Goal: Task Accomplishment & Management: Use online tool/utility

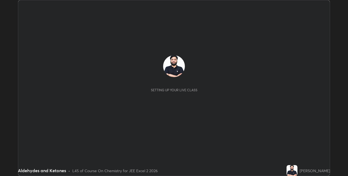
scroll to position [176, 348]
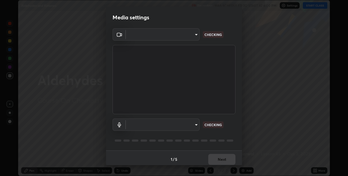
type input "60fceefa1ff133a458e9dacb52b3a7761017f46870fbbe5b76b29231bfb8dda7"
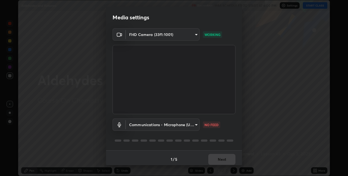
click at [192, 126] on body "Erase all Aldehydes and Ketones Recording WAS SCHEDULED TO START AT 6:00 PM Set…" at bounding box center [174, 88] width 348 height 176
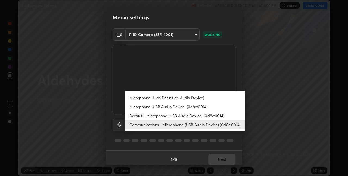
click at [167, 96] on li "Microphone (High Definition Audio Device)" at bounding box center [185, 97] width 120 height 9
type input "7879f95f04b817efe2416419bdfa336528df740dde017b4a102d7939b658dd51"
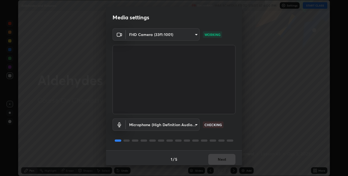
scroll to position [3, 0]
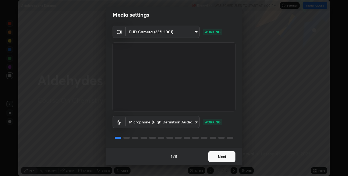
click at [214, 158] on button "Next" at bounding box center [221, 156] width 27 height 11
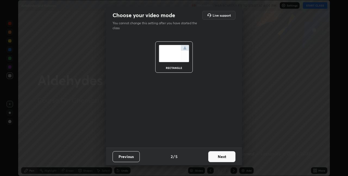
click at [219, 156] on button "Next" at bounding box center [221, 156] width 27 height 11
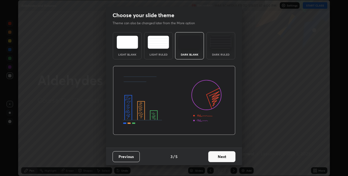
click at [219, 156] on button "Next" at bounding box center [221, 156] width 27 height 11
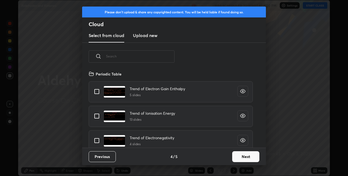
scroll to position [77, 174]
click at [242, 153] on button "Next" at bounding box center [245, 156] width 27 height 11
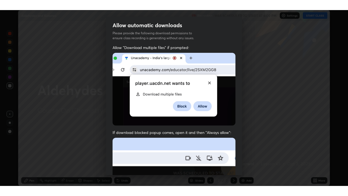
scroll to position [114, 0]
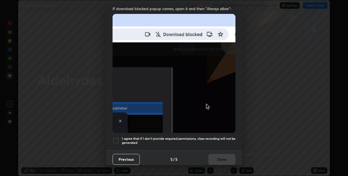
click at [211, 136] on h5 "I agree that if I don't provide required permissions, class recording will not …" at bounding box center [179, 140] width 114 height 8
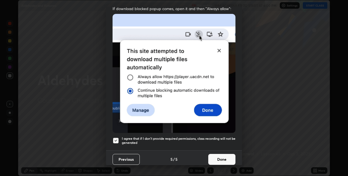
click at [219, 154] on button "Done" at bounding box center [221, 159] width 27 height 11
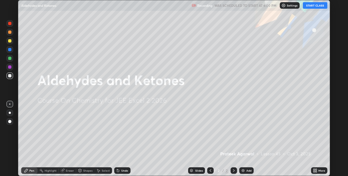
click at [310, 6] on button "START CLASS" at bounding box center [315, 5] width 24 height 7
click at [317, 169] on div "More" at bounding box center [319, 170] width 16 height 7
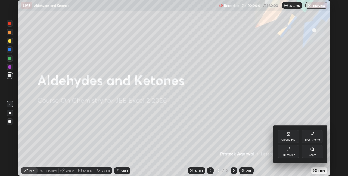
click at [289, 155] on div "Full screen" at bounding box center [289, 154] width 14 height 3
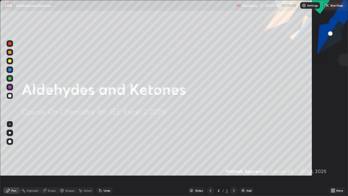
scroll to position [196, 348]
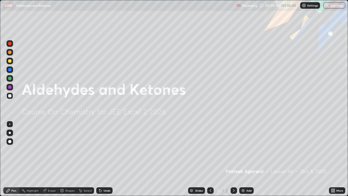
click at [246, 175] on div "Add" at bounding box center [248, 190] width 5 height 3
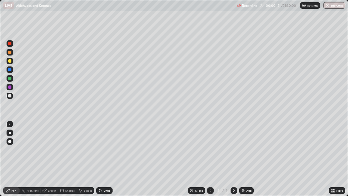
click at [12, 175] on div "Pen" at bounding box center [13, 190] width 5 height 3
click at [11, 78] on div at bounding box center [9, 78] width 3 height 3
click at [10, 71] on div at bounding box center [9, 69] width 3 height 3
click at [10, 87] on div at bounding box center [9, 86] width 3 height 3
click at [106, 175] on div "Undo" at bounding box center [107, 190] width 7 height 3
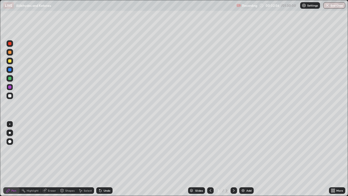
click at [50, 175] on div "Eraser" at bounding box center [52, 190] width 8 height 3
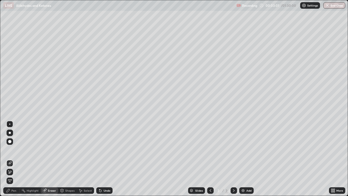
click at [16, 175] on div "Pen" at bounding box center [13, 190] width 5 height 3
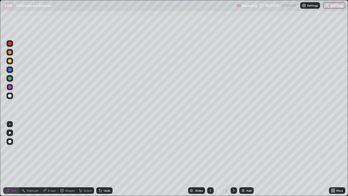
click at [53, 175] on div "Eraser" at bounding box center [49, 190] width 17 height 7
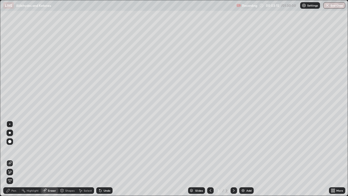
click at [16, 175] on div "Pen" at bounding box center [11, 190] width 16 height 7
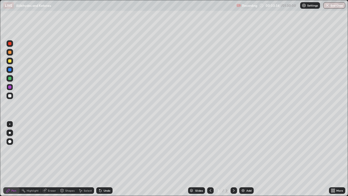
click at [8, 71] on div at bounding box center [10, 69] width 7 height 7
click at [52, 175] on div "Eraser" at bounding box center [52, 190] width 8 height 3
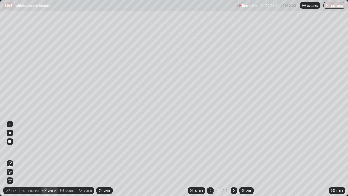
click at [20, 175] on div "Highlight" at bounding box center [30, 190] width 21 height 7
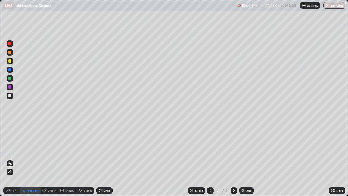
click at [15, 175] on div "Pen" at bounding box center [13, 190] width 5 height 3
click at [11, 78] on div at bounding box center [9, 78] width 3 height 3
click at [51, 175] on div "Eraser" at bounding box center [52, 190] width 8 height 3
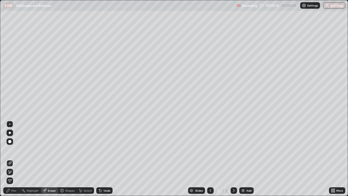
click at [16, 175] on div "Pen" at bounding box center [11, 190] width 16 height 7
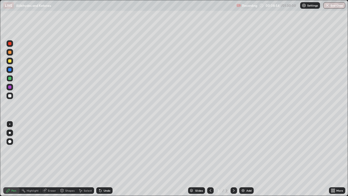
click at [32, 175] on div "Highlight" at bounding box center [33, 190] width 12 height 3
click at [49, 175] on div "Eraser" at bounding box center [52, 190] width 8 height 3
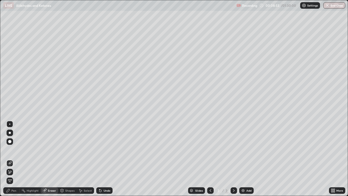
click at [10, 172] on icon at bounding box center [10, 172] width 4 height 5
click at [14, 175] on div "Pen" at bounding box center [13, 190] width 5 height 3
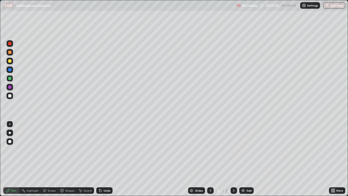
click at [10, 94] on div at bounding box center [10, 95] width 7 height 7
click at [248, 175] on div "Add" at bounding box center [246, 190] width 14 height 7
click at [244, 175] on div "Add" at bounding box center [246, 190] width 14 height 7
click at [104, 175] on div "Undo" at bounding box center [107, 190] width 7 height 3
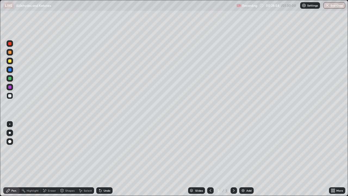
click at [245, 175] on div "Add" at bounding box center [246, 190] width 14 height 7
click at [69, 175] on div "Shapes" at bounding box center [69, 190] width 9 height 3
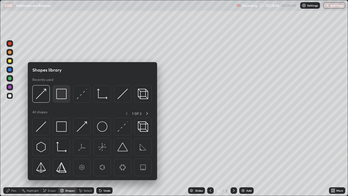
click at [63, 93] on img at bounding box center [61, 94] width 10 height 10
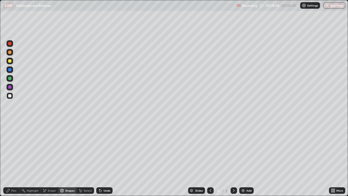
click at [66, 175] on div "Shapes" at bounding box center [69, 190] width 9 height 3
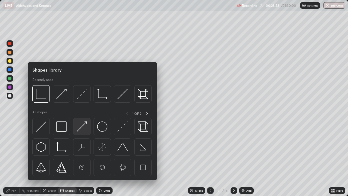
click at [81, 127] on img at bounding box center [82, 126] width 10 height 10
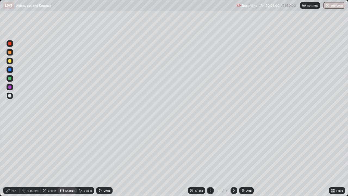
click at [65, 175] on div "Shapes" at bounding box center [69, 190] width 9 height 3
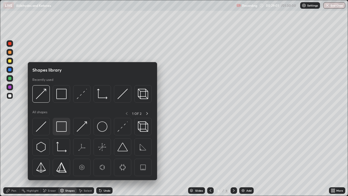
click at [64, 128] on img at bounding box center [61, 126] width 10 height 10
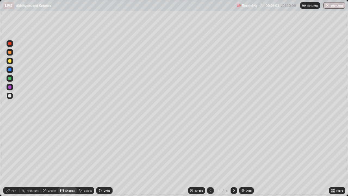
click at [105, 175] on div "Undo" at bounding box center [107, 190] width 7 height 3
click at [15, 175] on div "Pen" at bounding box center [13, 190] width 5 height 3
click at [108, 175] on div "Undo" at bounding box center [104, 190] width 16 height 7
click at [250, 175] on div "Add" at bounding box center [248, 190] width 5 height 3
click at [106, 175] on div "Undo" at bounding box center [104, 190] width 16 height 7
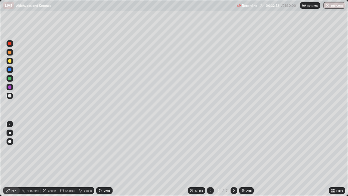
click at [51, 175] on div "Eraser" at bounding box center [52, 190] width 8 height 3
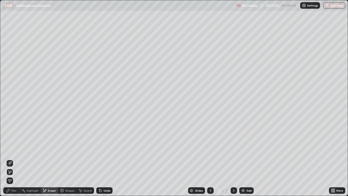
click at [15, 175] on div "Pen" at bounding box center [13, 190] width 5 height 3
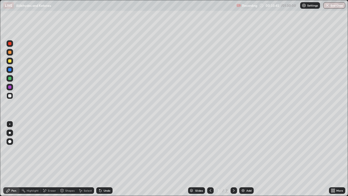
click at [105, 175] on div "Undo" at bounding box center [107, 190] width 7 height 3
click at [52, 175] on div "Eraser" at bounding box center [52, 190] width 8 height 3
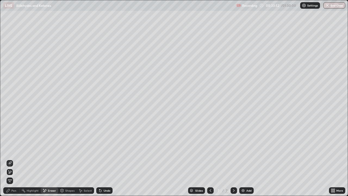
click at [14, 175] on div "Pen" at bounding box center [13, 190] width 5 height 3
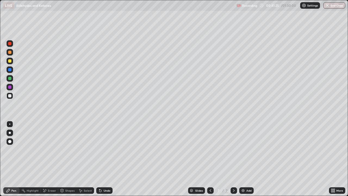
click at [247, 175] on div "Add" at bounding box center [248, 190] width 5 height 3
click at [248, 175] on div "Add" at bounding box center [248, 190] width 5 height 3
click at [109, 175] on div "Undo" at bounding box center [104, 190] width 16 height 7
click at [108, 175] on div "Undo" at bounding box center [104, 190] width 16 height 7
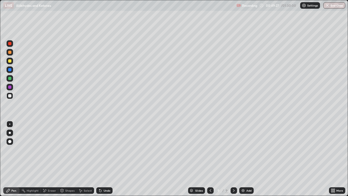
click at [108, 175] on div "Undo" at bounding box center [104, 190] width 16 height 7
click at [246, 175] on div "Add" at bounding box center [248, 190] width 5 height 3
click at [245, 175] on div "Add" at bounding box center [246, 190] width 14 height 7
click at [243, 175] on div "Add" at bounding box center [246, 190] width 14 height 7
click at [101, 175] on icon at bounding box center [100, 190] width 4 height 4
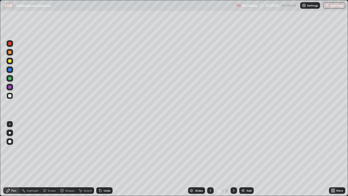
click at [101, 175] on icon at bounding box center [100, 190] width 4 height 4
click at [249, 175] on div "Add" at bounding box center [248, 190] width 5 height 3
click at [244, 175] on img at bounding box center [243, 190] width 4 height 4
click at [10, 50] on div at bounding box center [10, 52] width 7 height 7
click at [9, 96] on div at bounding box center [9, 95] width 3 height 3
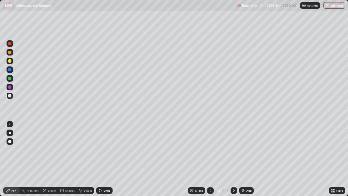
click at [333, 8] on button "End Class" at bounding box center [334, 5] width 22 height 7
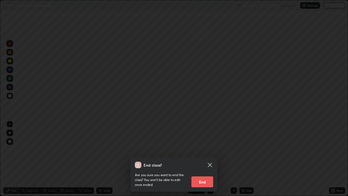
click at [199, 175] on button "End" at bounding box center [202, 181] width 22 height 11
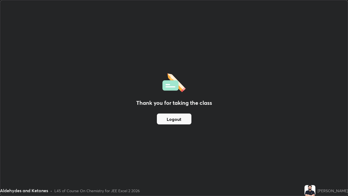
click at [175, 118] on button "Logout" at bounding box center [174, 118] width 35 height 11
